Goal: Task Accomplishment & Management: Use online tool/utility

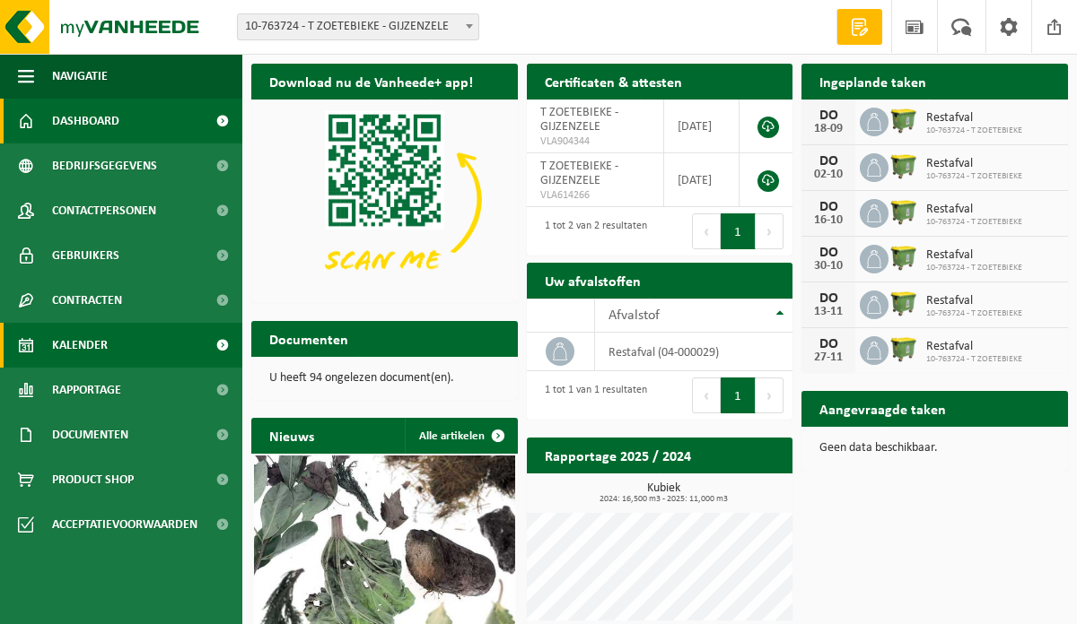
click at [95, 352] on span "Kalender" at bounding box center [80, 345] width 56 height 45
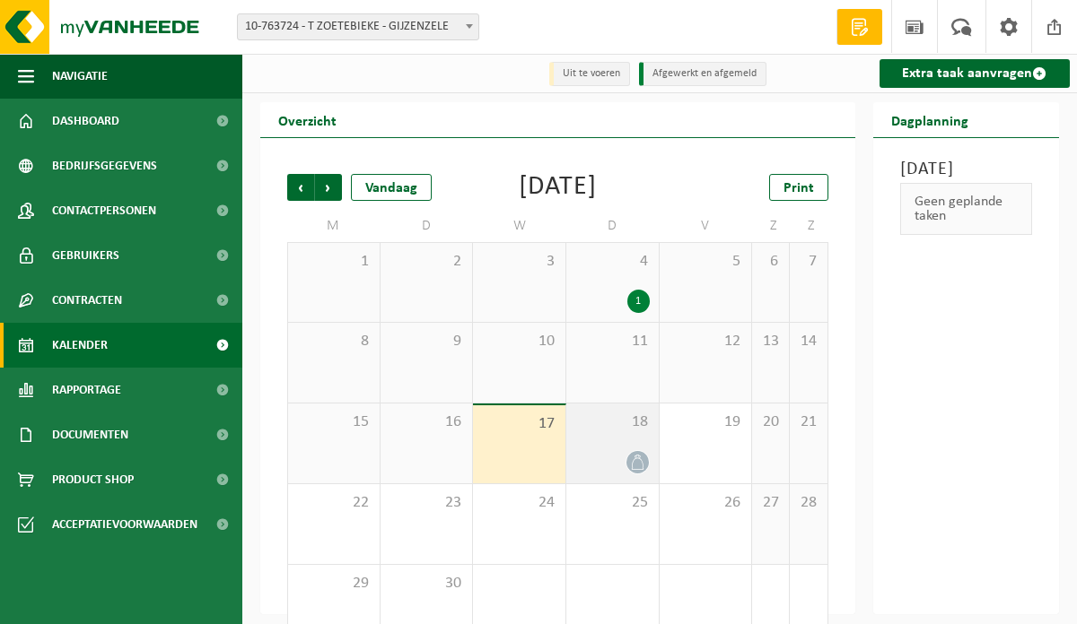
click at [633, 470] on icon at bounding box center [637, 462] width 15 height 15
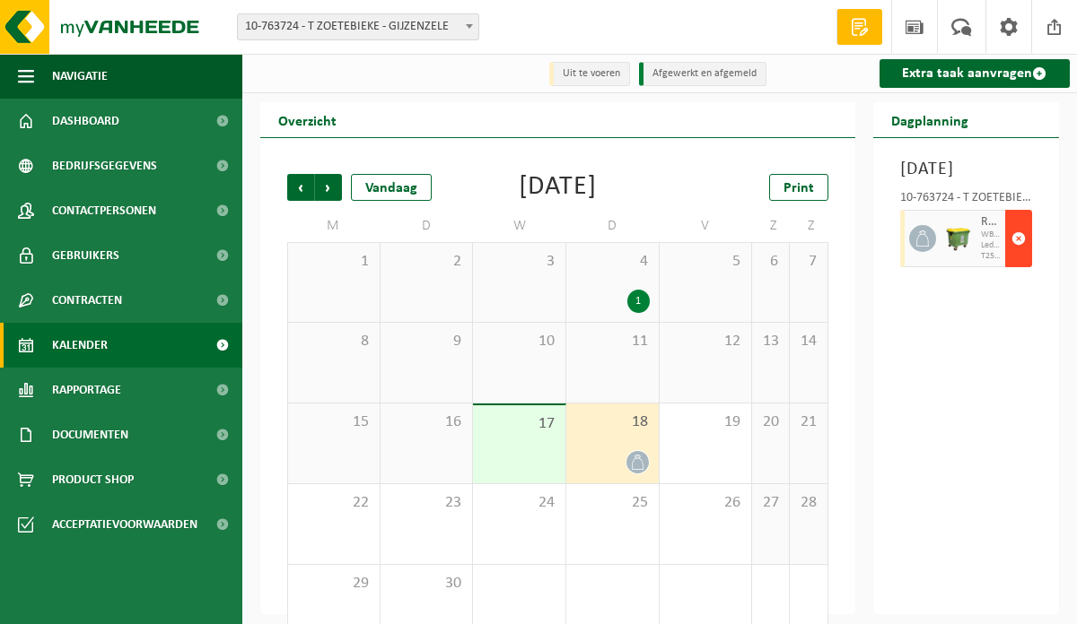
click at [1025, 257] on span "button" at bounding box center [1018, 239] width 14 height 36
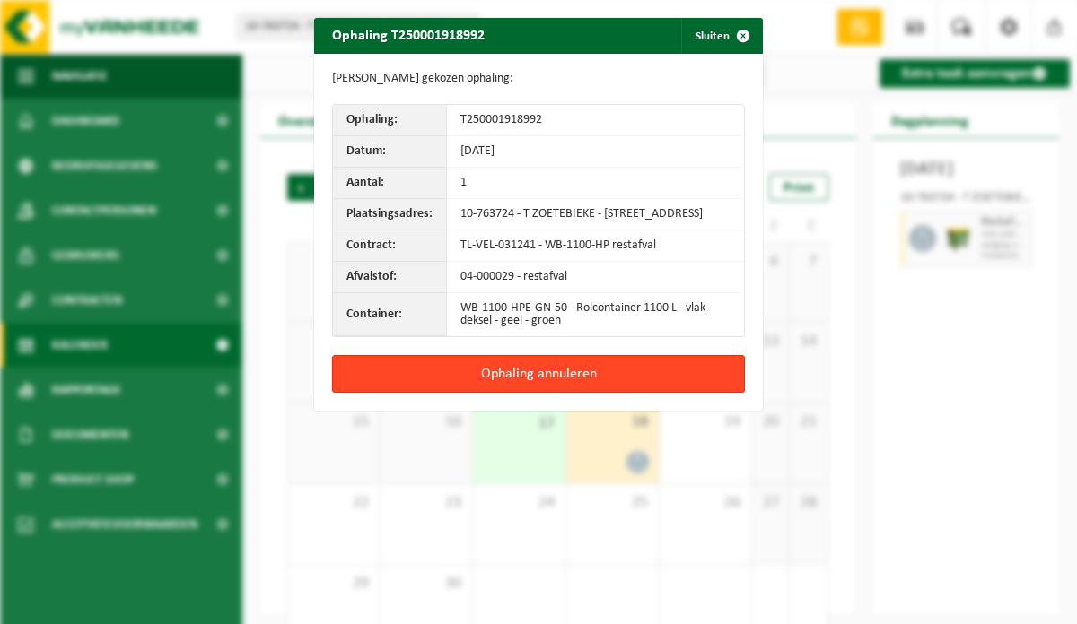
click at [684, 393] on button "Ophaling annuleren" at bounding box center [538, 374] width 413 height 38
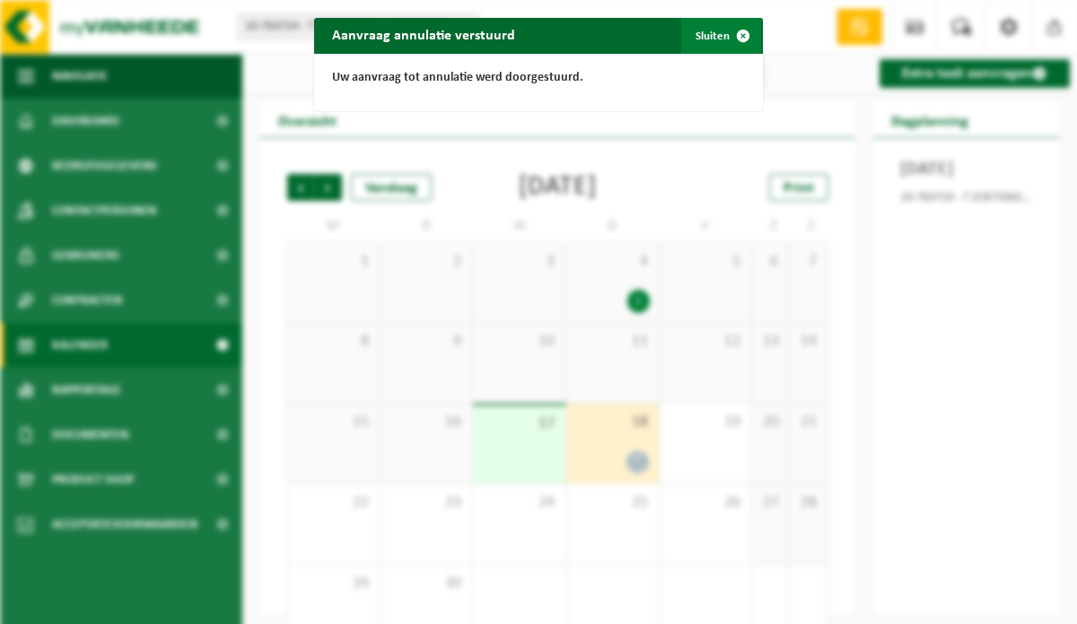
click at [736, 30] on span "button" at bounding box center [743, 36] width 36 height 36
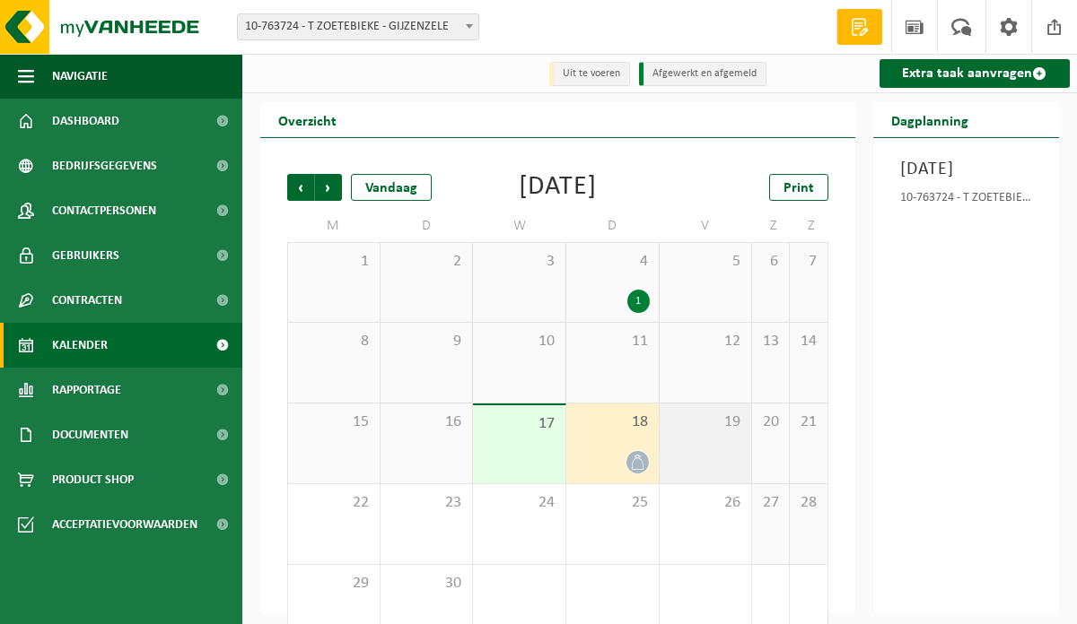
scroll to position [66, 0]
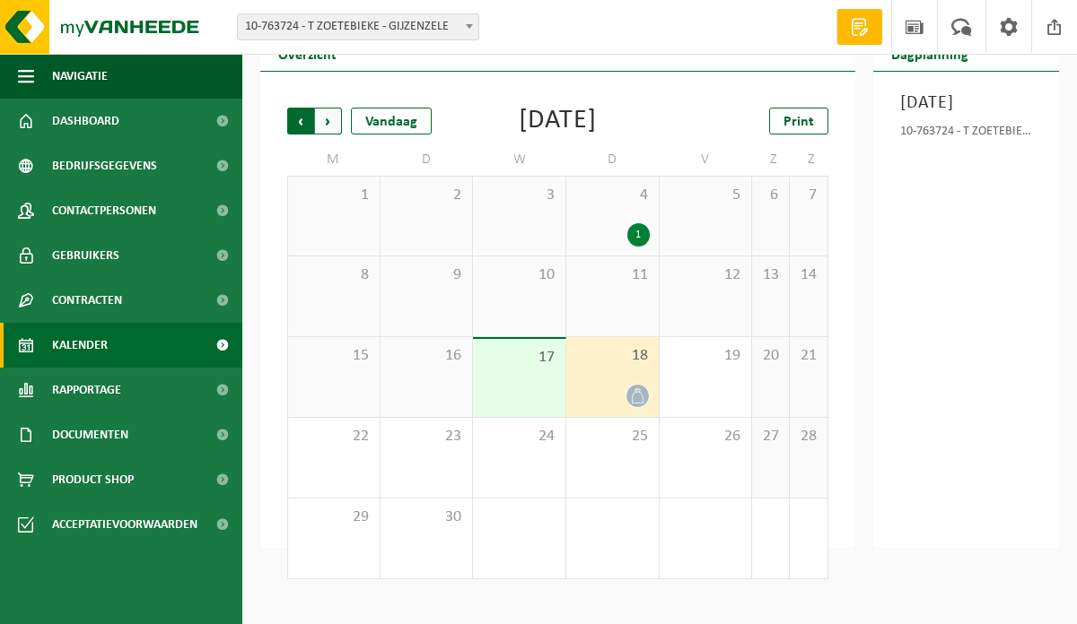
click at [337, 125] on span "Volgende" at bounding box center [328, 121] width 27 height 27
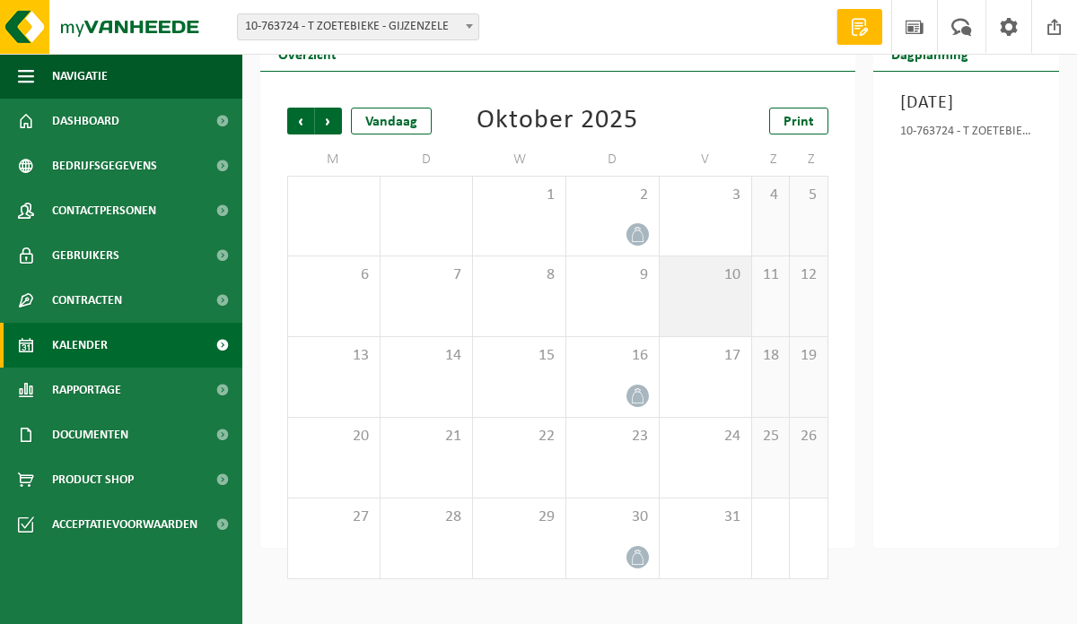
scroll to position [0, 0]
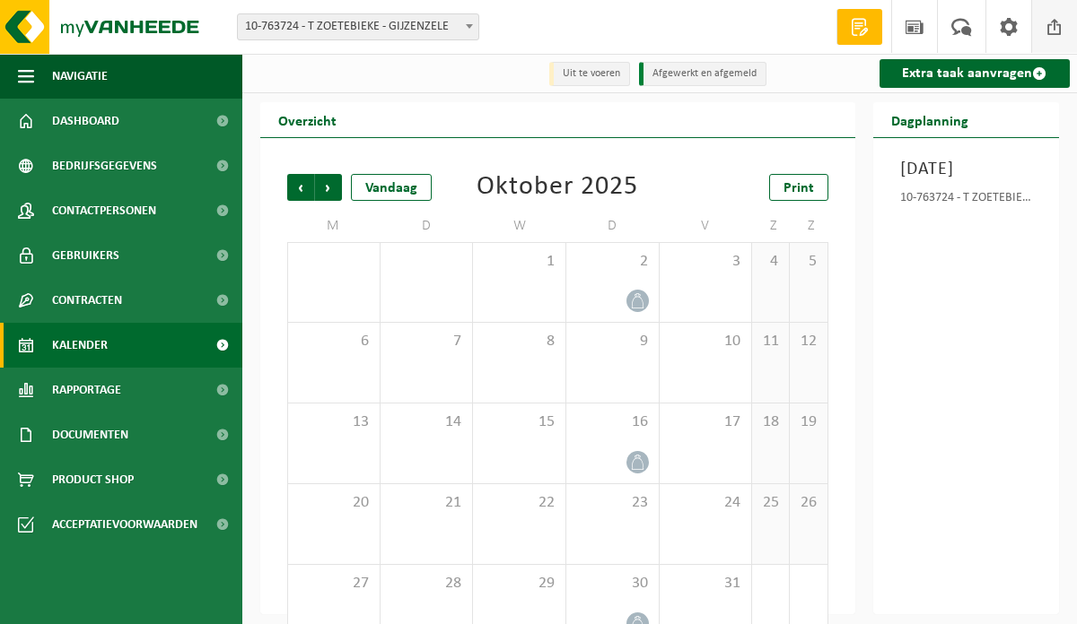
click at [1055, 37] on span at bounding box center [1054, 26] width 27 height 53
